Goal: Transaction & Acquisition: Download file/media

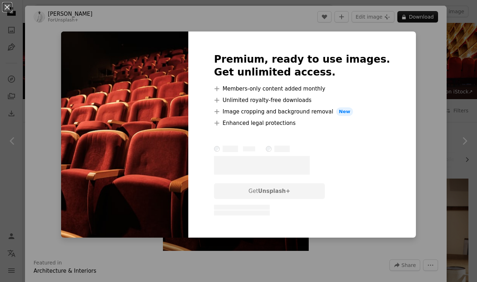
scroll to position [706, 0]
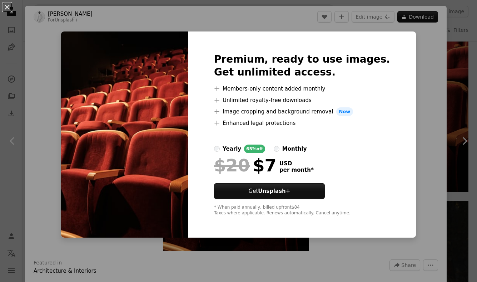
click at [418, 99] on div "An X shape Premium, ready to use images. Get unlimited access. A plus sign Memb…" at bounding box center [238, 141] width 477 height 282
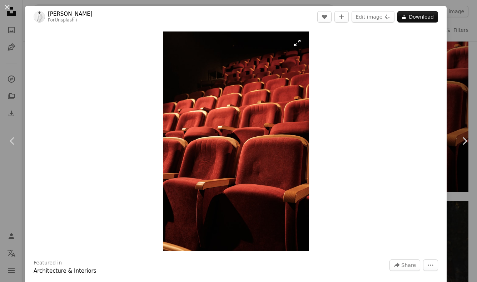
click at [256, 181] on img "Zoom in on this image" at bounding box center [236, 140] width 146 height 219
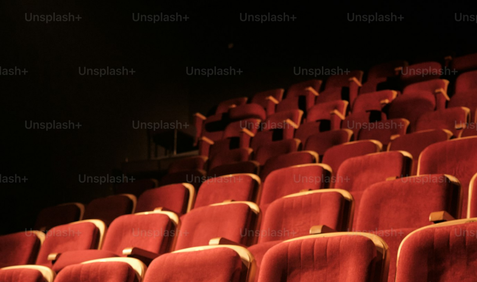
scroll to position [218, 0]
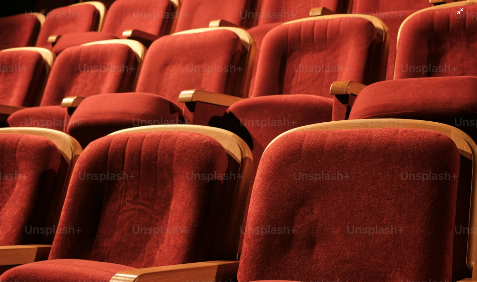
click at [461, 14] on img "Zoom out on this image" at bounding box center [239, 140] width 478 height 717
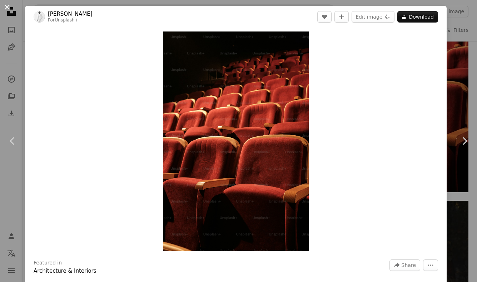
click at [8, 7] on button "An X shape" at bounding box center [7, 7] width 9 height 9
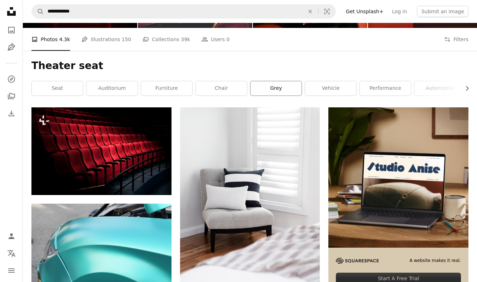
scroll to position [77, 0]
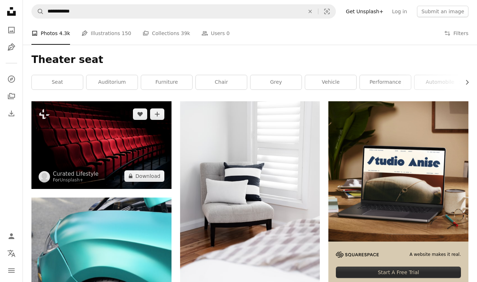
click at [115, 159] on img at bounding box center [101, 144] width 140 height 87
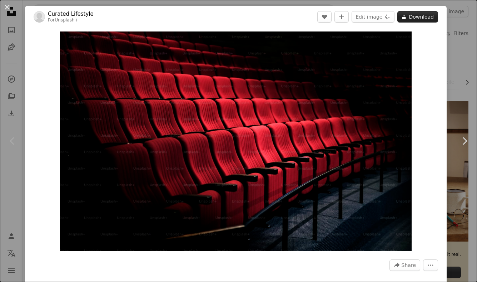
click at [429, 17] on button "A lock Download" at bounding box center [417, 16] width 41 height 11
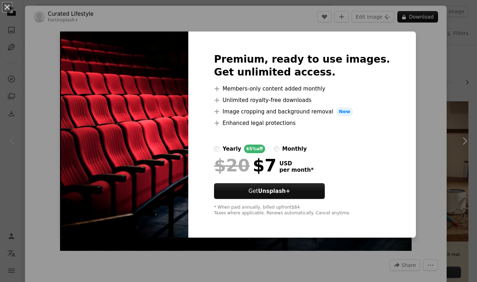
click at [429, 95] on div "An X shape Premium, ready to use images. Get unlimited access. A plus sign Memb…" at bounding box center [238, 141] width 477 height 282
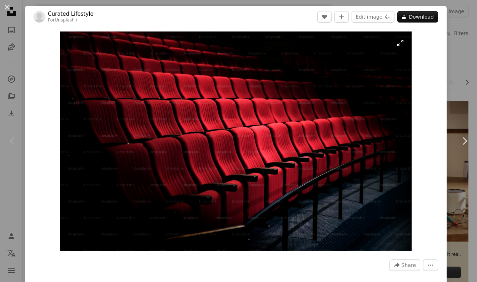
click at [402, 44] on img "Zoom in on this image" at bounding box center [236, 140] width 352 height 219
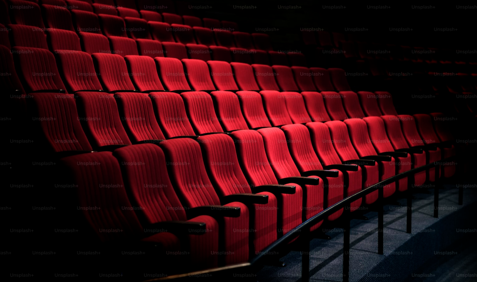
scroll to position [8, 0]
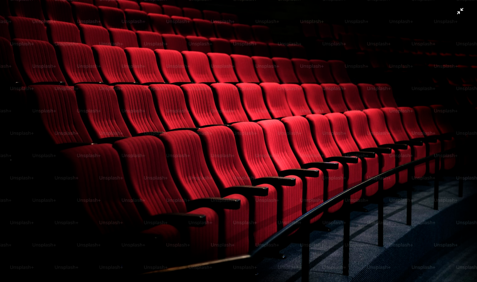
click at [460, 11] on img "Zoom out on this image" at bounding box center [239, 141] width 478 height 298
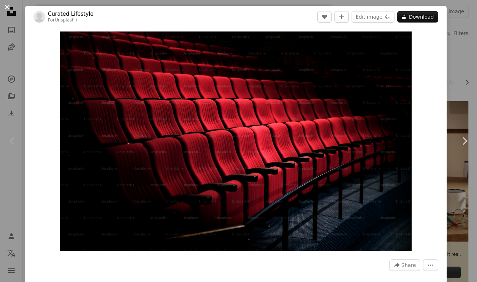
click at [9, 8] on button "An X shape" at bounding box center [7, 7] width 9 height 9
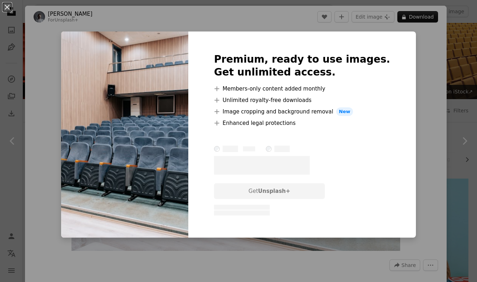
scroll to position [271, 0]
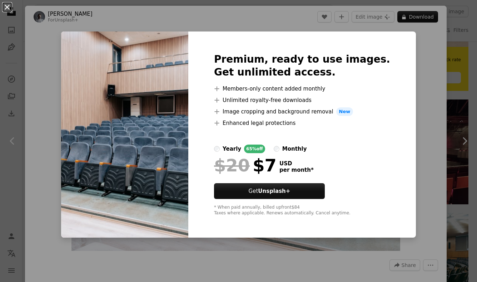
click at [8, 5] on button "An X shape" at bounding box center [7, 7] width 9 height 9
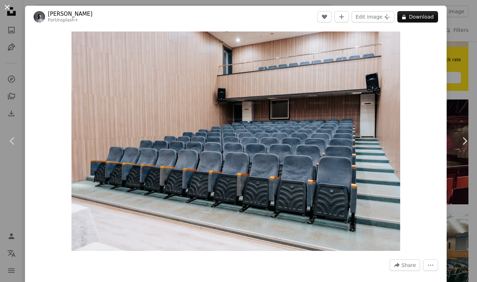
click at [7, 7] on button "An X shape" at bounding box center [7, 7] width 9 height 9
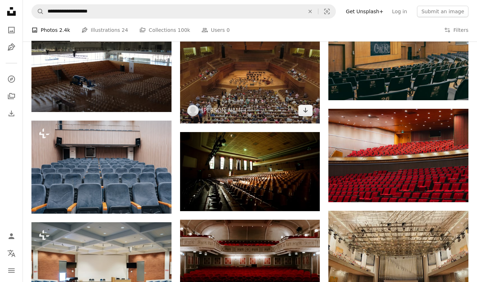
scroll to position [488, 0]
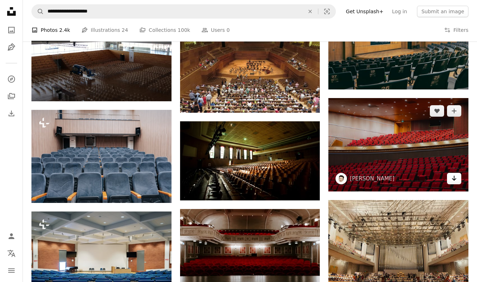
click at [455, 178] on icon "Arrow pointing down" at bounding box center [454, 178] width 6 height 9
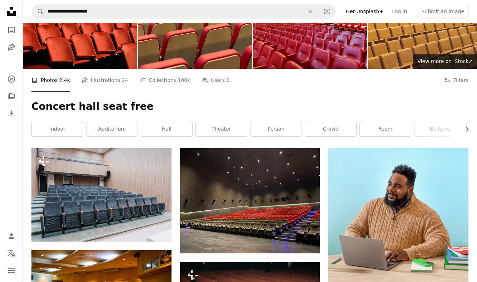
scroll to position [0, 0]
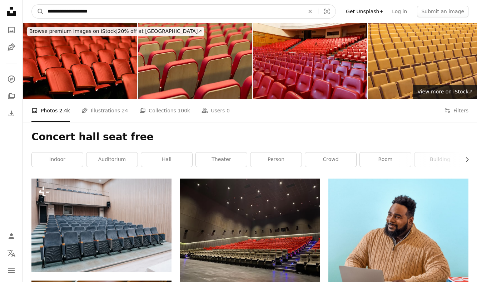
click at [48, 12] on input "**********" at bounding box center [173, 12] width 258 height 14
type input "**********"
click at [123, 13] on input "**********" at bounding box center [173, 12] width 258 height 14
click button "A magnifying glass" at bounding box center [38, 12] width 12 height 14
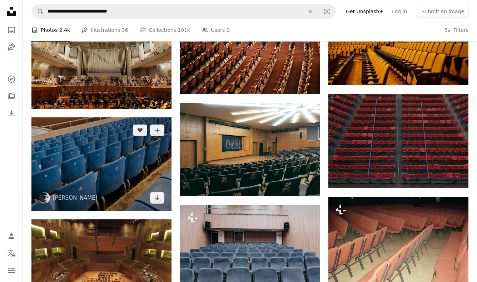
scroll to position [381, 0]
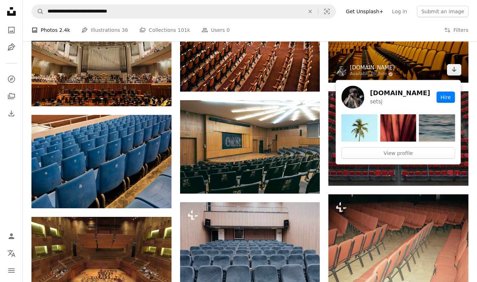
click at [374, 65] on link "[DOMAIN_NAME]" at bounding box center [372, 67] width 45 height 7
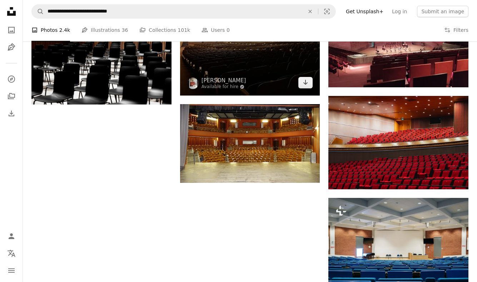
scroll to position [695, 0]
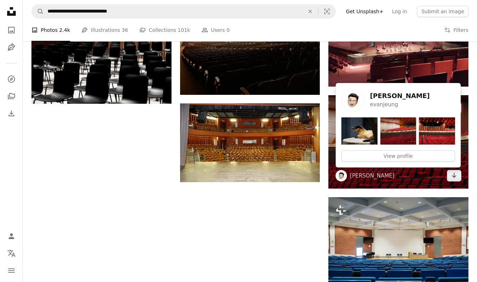
click at [427, 136] on img at bounding box center [437, 130] width 36 height 27
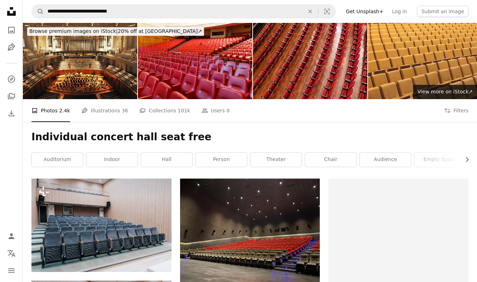
scroll to position [695, 0]
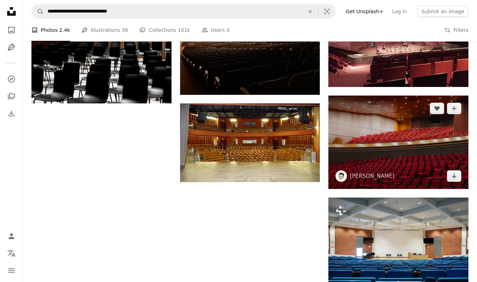
click at [402, 167] on img at bounding box center [398, 141] width 140 height 93
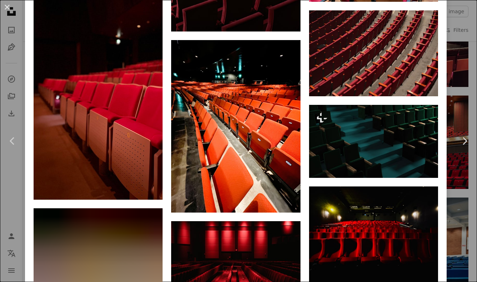
scroll to position [2978, 0]
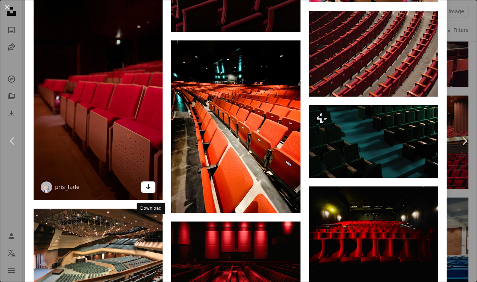
click at [150, 191] on icon "Arrow pointing down" at bounding box center [148, 186] width 6 height 9
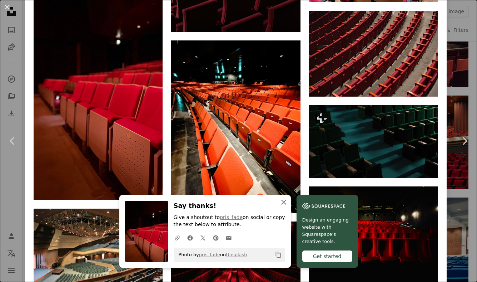
click at [283, 201] on icon "button" at bounding box center [283, 201] width 5 height 5
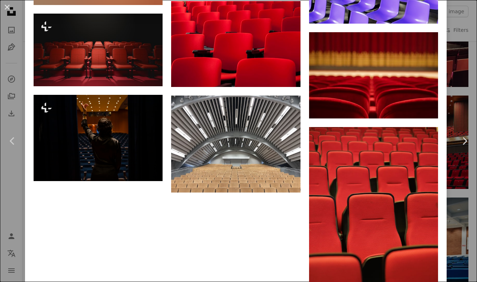
scroll to position [5340, 0]
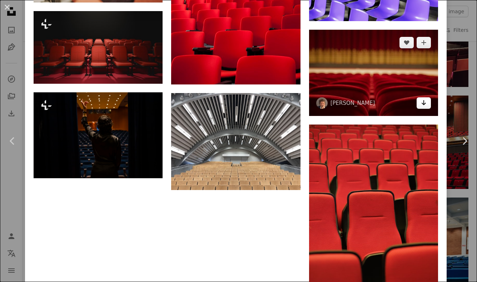
click at [427, 107] on icon "Arrow pointing down" at bounding box center [424, 102] width 6 height 9
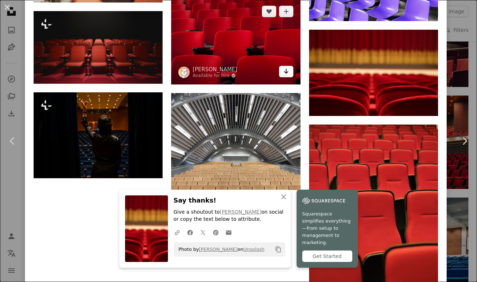
click at [289, 75] on icon "Arrow pointing down" at bounding box center [286, 71] width 6 height 9
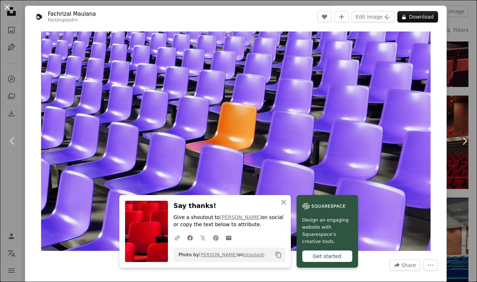
click at [7, 7] on button "An X shape" at bounding box center [7, 7] width 9 height 9
